Goal: Check status: Check status

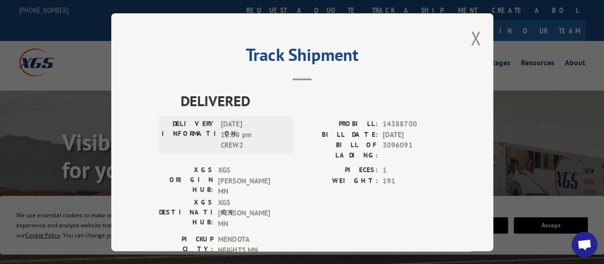
drag, startPoint x: 468, startPoint y: 42, endPoint x: 460, endPoint y: 40, distance: 8.9
click at [471, 42] on button "Close modal" at bounding box center [476, 37] width 11 height 25
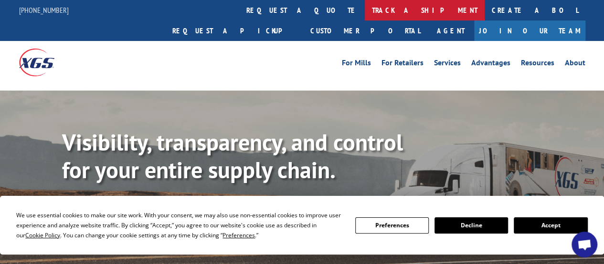
click at [365, 6] on link "track a shipment" at bounding box center [425, 10] width 120 height 21
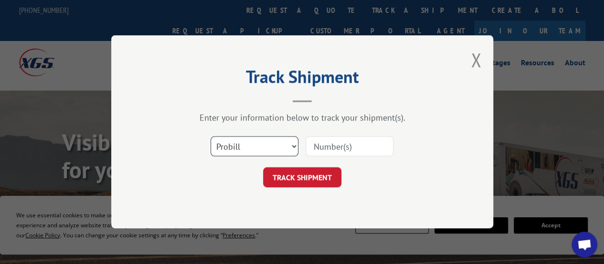
click at [294, 152] on select "Select category... Probill BOL PO" at bounding box center [254, 147] width 88 height 20
select select "po"
click at [210, 137] on select "Select category... Probill BOL PO" at bounding box center [254, 147] width 88 height 20
paste input "41519888"
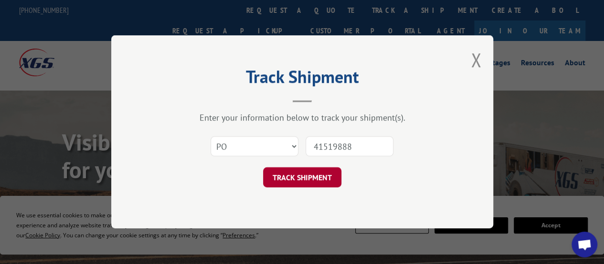
type input "41519888"
click at [315, 179] on button "TRACK SHIPMENT" at bounding box center [302, 178] width 78 height 20
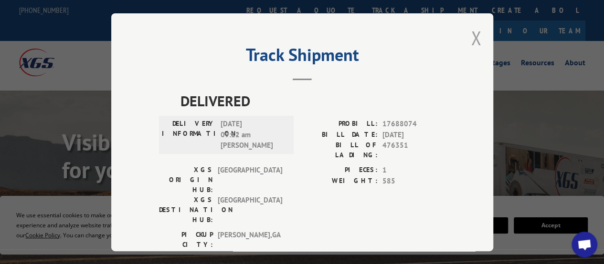
click at [471, 34] on button "Close modal" at bounding box center [476, 37] width 11 height 25
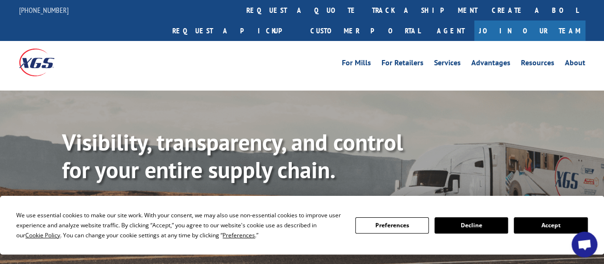
click at [365, 14] on link "track a shipment" at bounding box center [425, 10] width 120 height 21
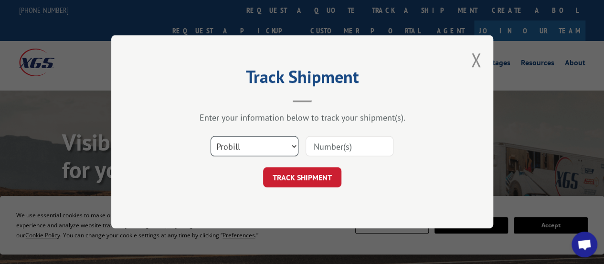
drag, startPoint x: 263, startPoint y: 141, endPoint x: 267, endPoint y: 151, distance: 11.1
click at [262, 141] on select "Select category... Probill BOL PO" at bounding box center [254, 147] width 88 height 20
select select "po"
click at [210, 137] on select "Select category... Probill BOL PO" at bounding box center [254, 147] width 88 height 20
paste input "42516289"
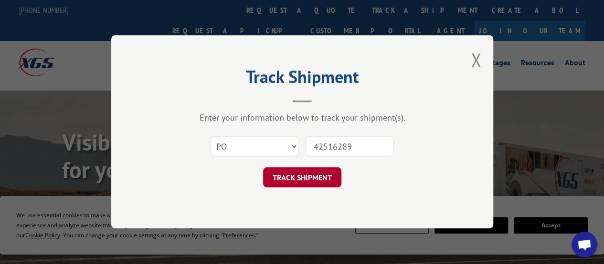
type input "42516289"
click at [338, 174] on button "TRACK SHIPMENT" at bounding box center [302, 178] width 78 height 20
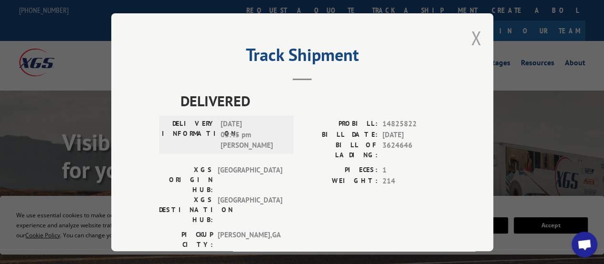
click at [471, 44] on button "Close modal" at bounding box center [476, 37] width 11 height 25
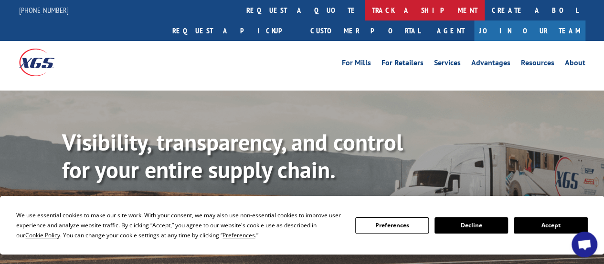
click at [365, 8] on link "track a shipment" at bounding box center [425, 10] width 120 height 21
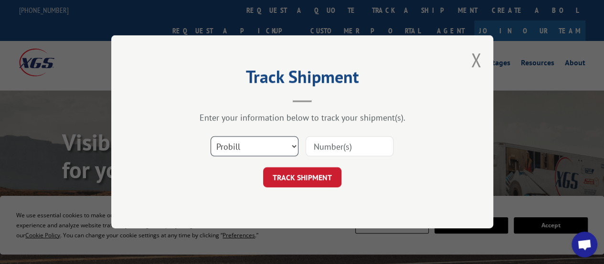
click at [261, 149] on select "Select category... Probill BOL PO" at bounding box center [254, 147] width 88 height 20
select select "po"
click at [210, 137] on select "Select category... Probill BOL PO" at bounding box center [254, 147] width 88 height 20
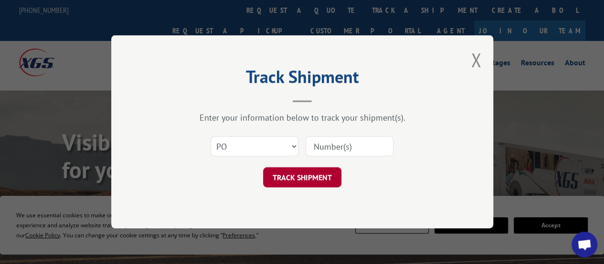
drag, startPoint x: 347, startPoint y: 143, endPoint x: 326, endPoint y: 172, distance: 35.9
click at [347, 143] on input at bounding box center [349, 147] width 88 height 20
paste input "18511841"
type input "18511841"
click at [324, 172] on button "TRACK SHIPMENT" at bounding box center [302, 178] width 78 height 20
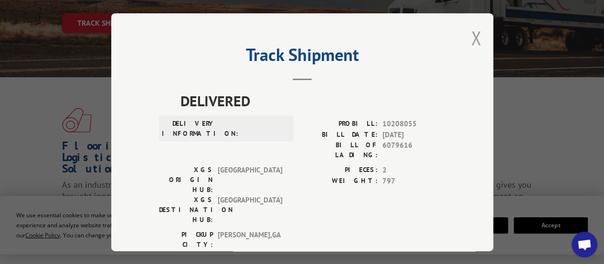
click at [471, 41] on button "Close modal" at bounding box center [476, 37] width 11 height 25
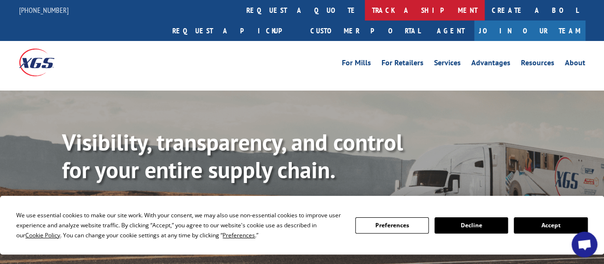
click at [365, 13] on link "track a shipment" at bounding box center [425, 10] width 120 height 21
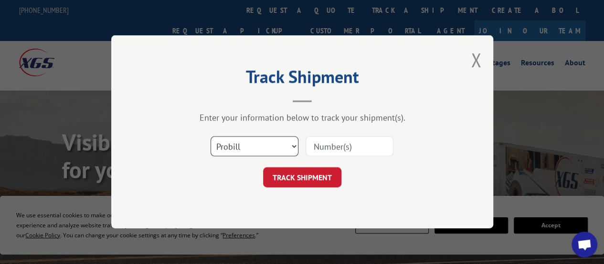
click at [273, 140] on select "Select category... Probill BOL PO" at bounding box center [254, 147] width 88 height 20
select select "po"
click at [210, 137] on select "Select category... Probill BOL PO" at bounding box center [254, 147] width 88 height 20
paste input "18512030"
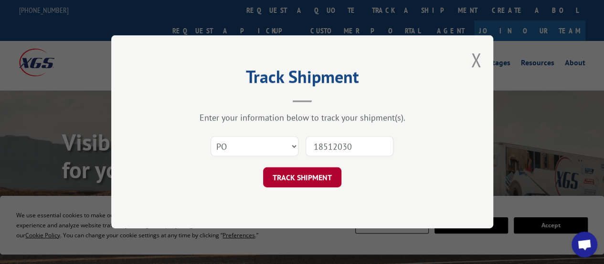
type input "18512030"
click at [326, 181] on button "TRACK SHIPMENT" at bounding box center [302, 178] width 78 height 20
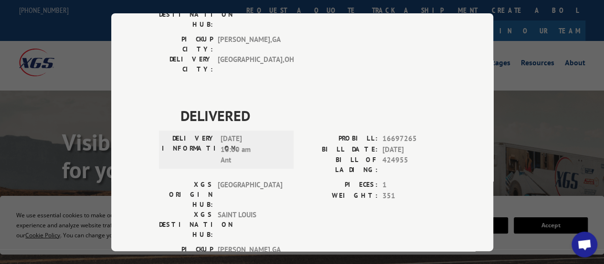
scroll to position [5, 0]
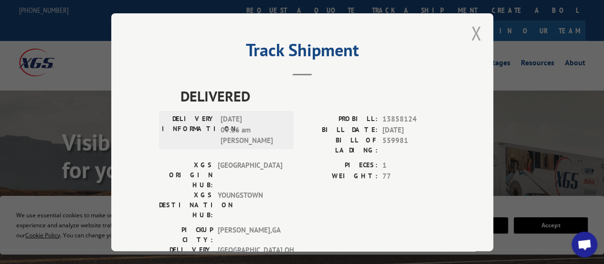
click at [472, 31] on button "Close modal" at bounding box center [476, 33] width 11 height 25
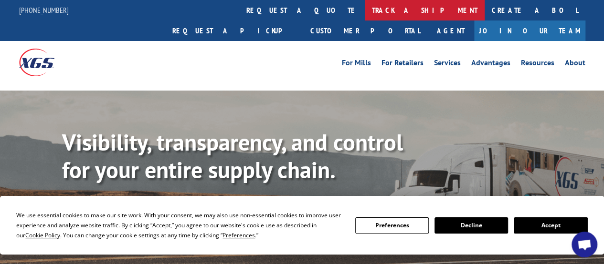
click at [365, 8] on link "track a shipment" at bounding box center [425, 10] width 120 height 21
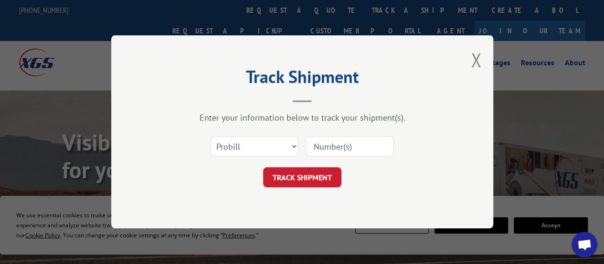
scroll to position [0, 0]
click at [238, 145] on select "Select category... Probill BOL PO" at bounding box center [254, 147] width 88 height 20
select select "po"
click at [210, 137] on select "Select category... Probill BOL PO" at bounding box center [254, 147] width 88 height 20
drag, startPoint x: 343, startPoint y: 143, endPoint x: 322, endPoint y: 169, distance: 33.6
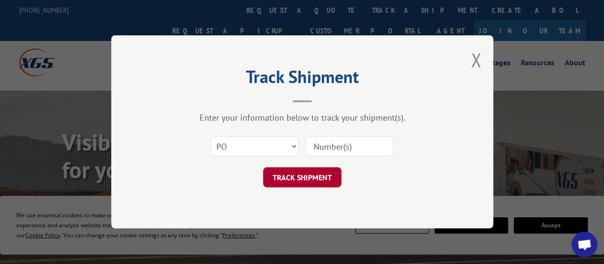
click at [343, 143] on input at bounding box center [349, 147] width 88 height 20
paste input "04530394"
type input "04530394"
click at [314, 168] on button "TRACK SHIPMENT" at bounding box center [302, 178] width 78 height 20
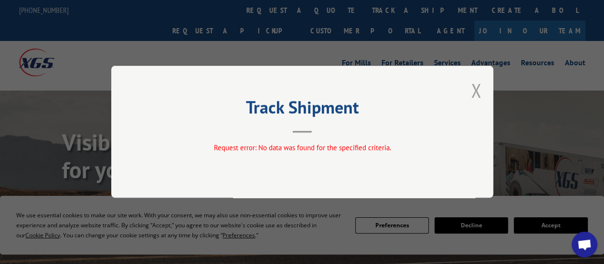
click at [480, 95] on button "Close modal" at bounding box center [476, 90] width 11 height 25
